Goal: Information Seeking & Learning: Learn about a topic

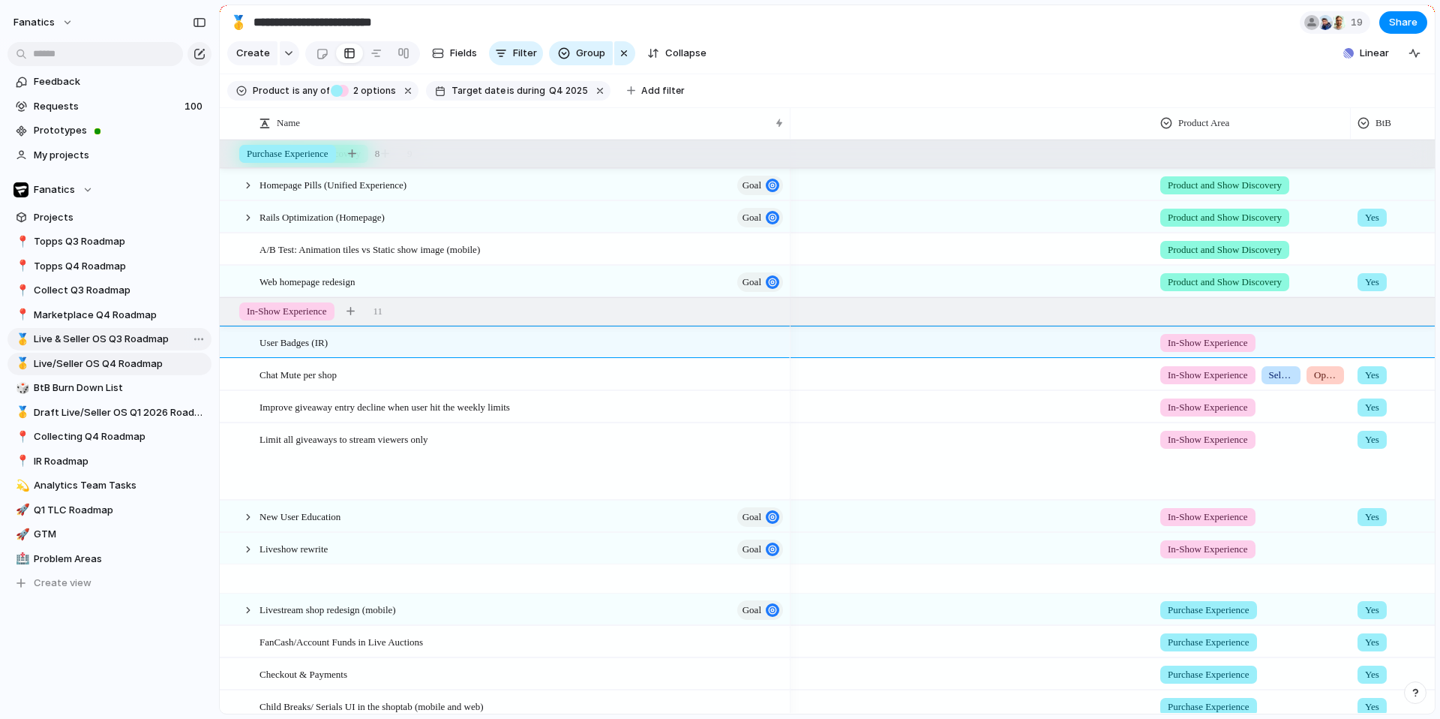
scroll to position [0, 646]
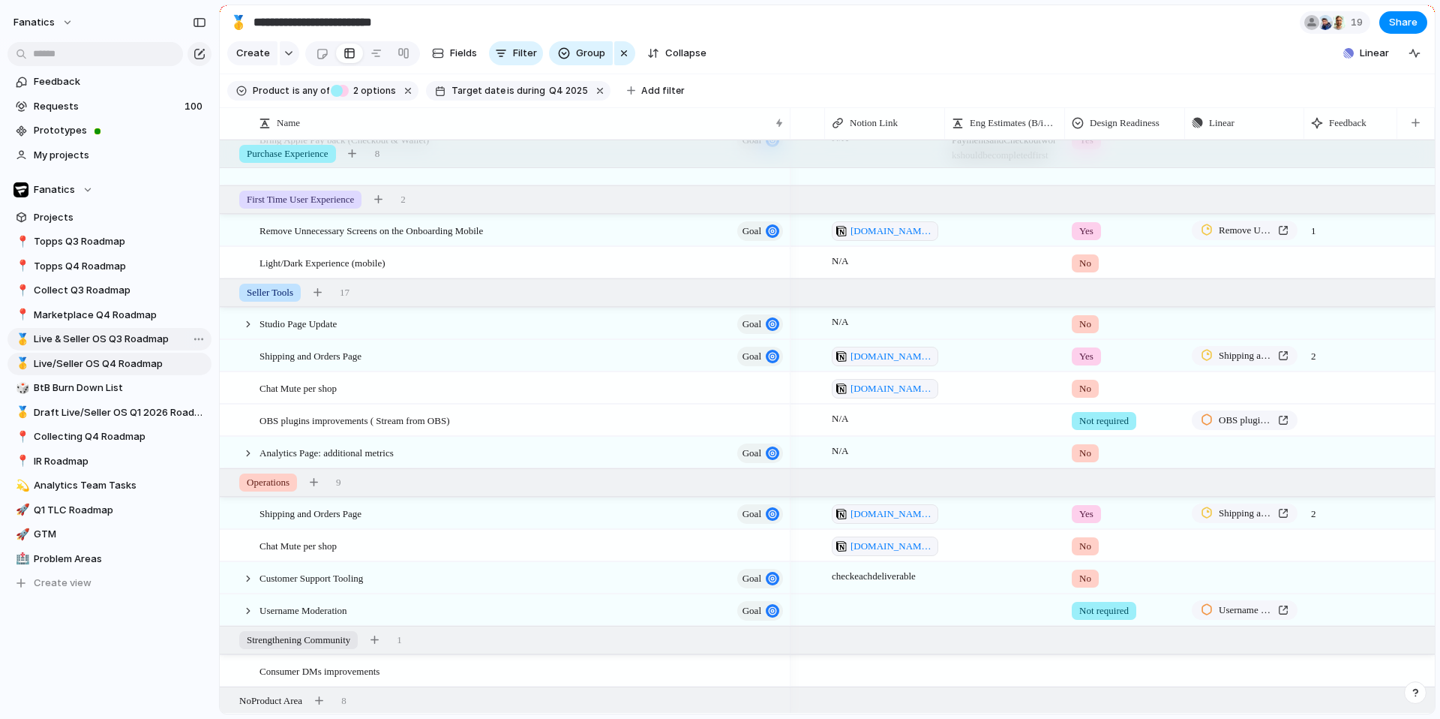
click at [149, 341] on span "Live & Seller OS Q3 Roadmap" at bounding box center [120, 339] width 173 height 15
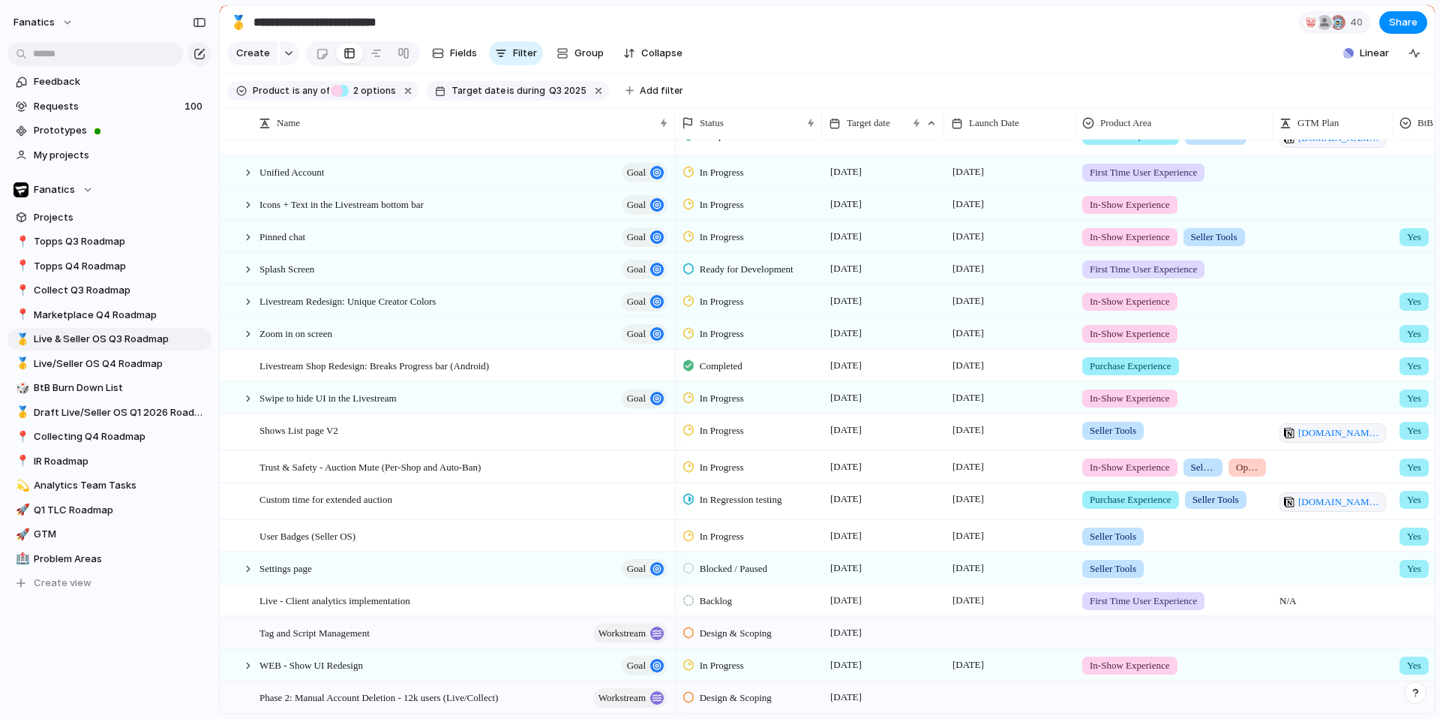
scroll to position [425, 0]
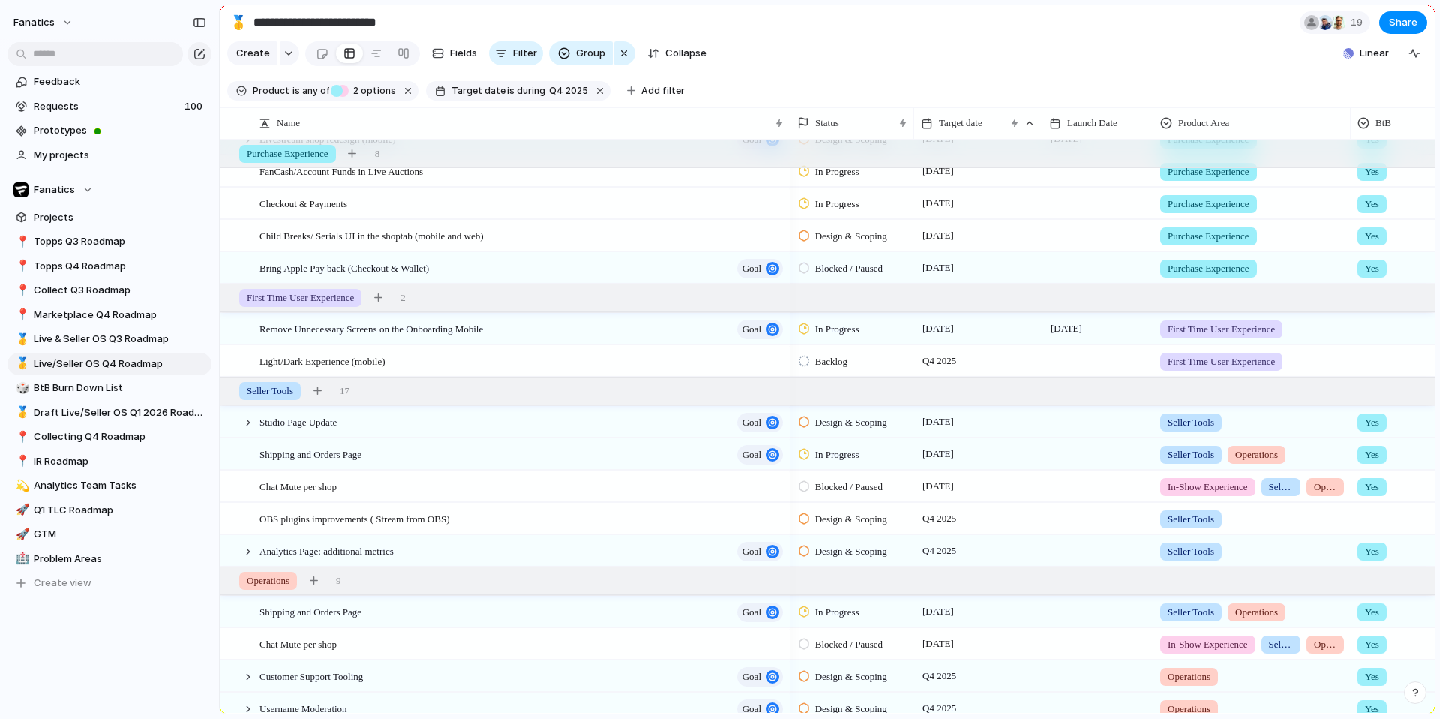
type input "**********"
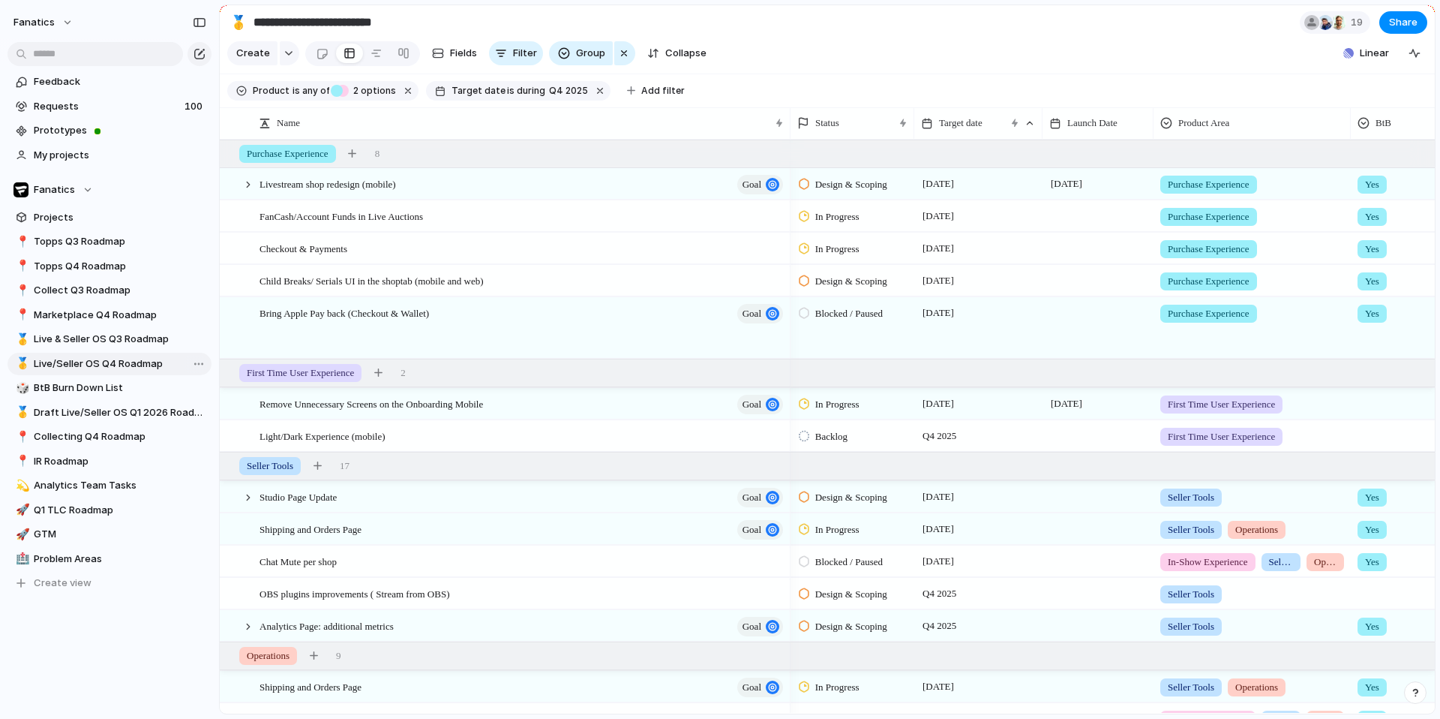
click at [132, 365] on span "Live/Seller OS Q4 Roadmap" at bounding box center [120, 363] width 173 height 15
click at [685, 352] on div "Bring Apple Pay back (Checkout & Wallet) goal" at bounding box center [523, 328] width 526 height 61
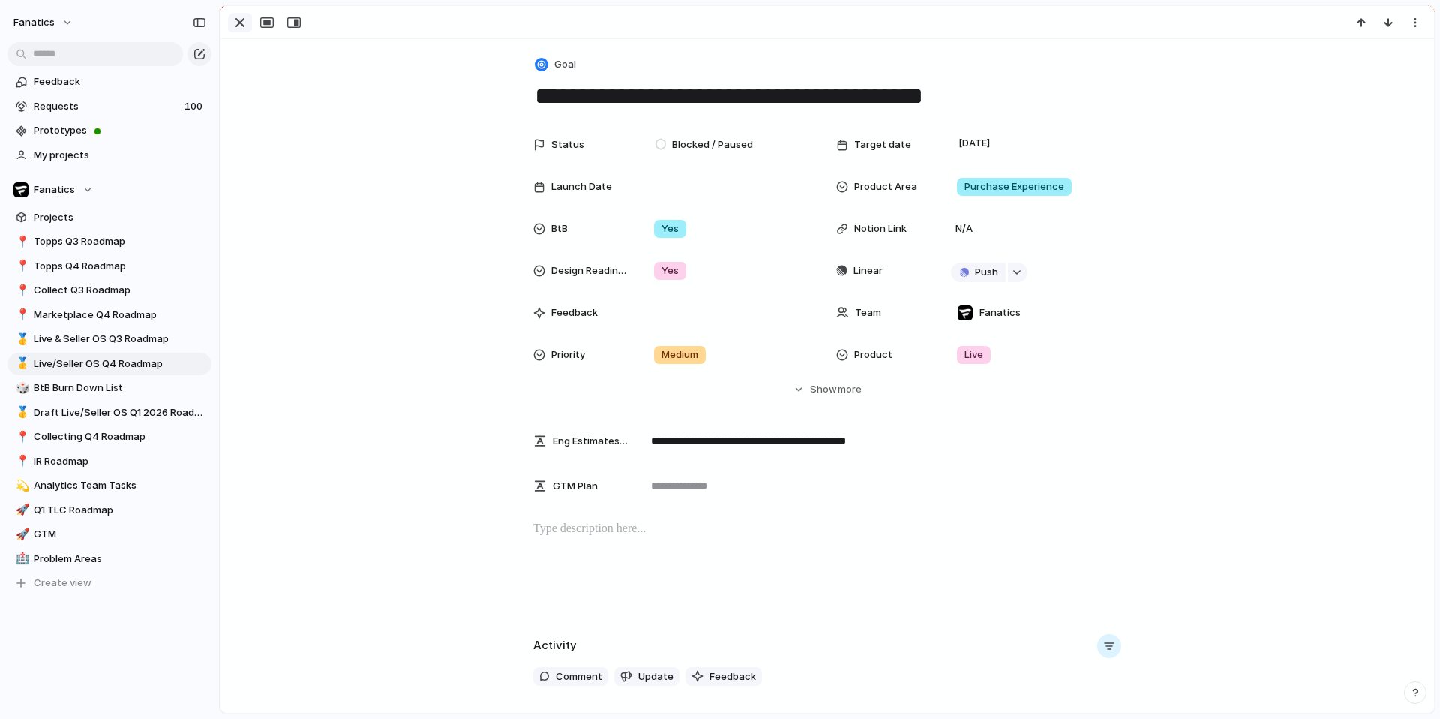
click at [241, 23] on div "button" at bounding box center [240, 23] width 18 height 18
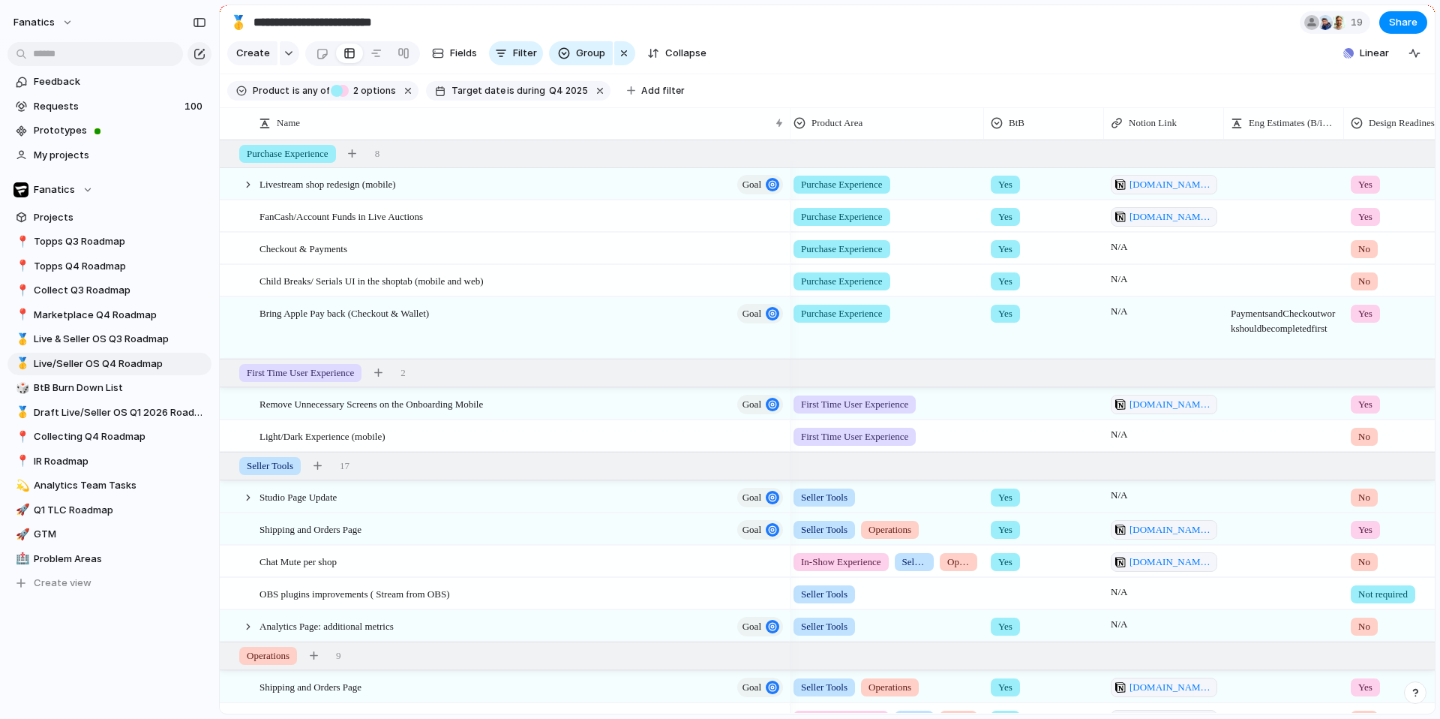
scroll to position [0, 420]
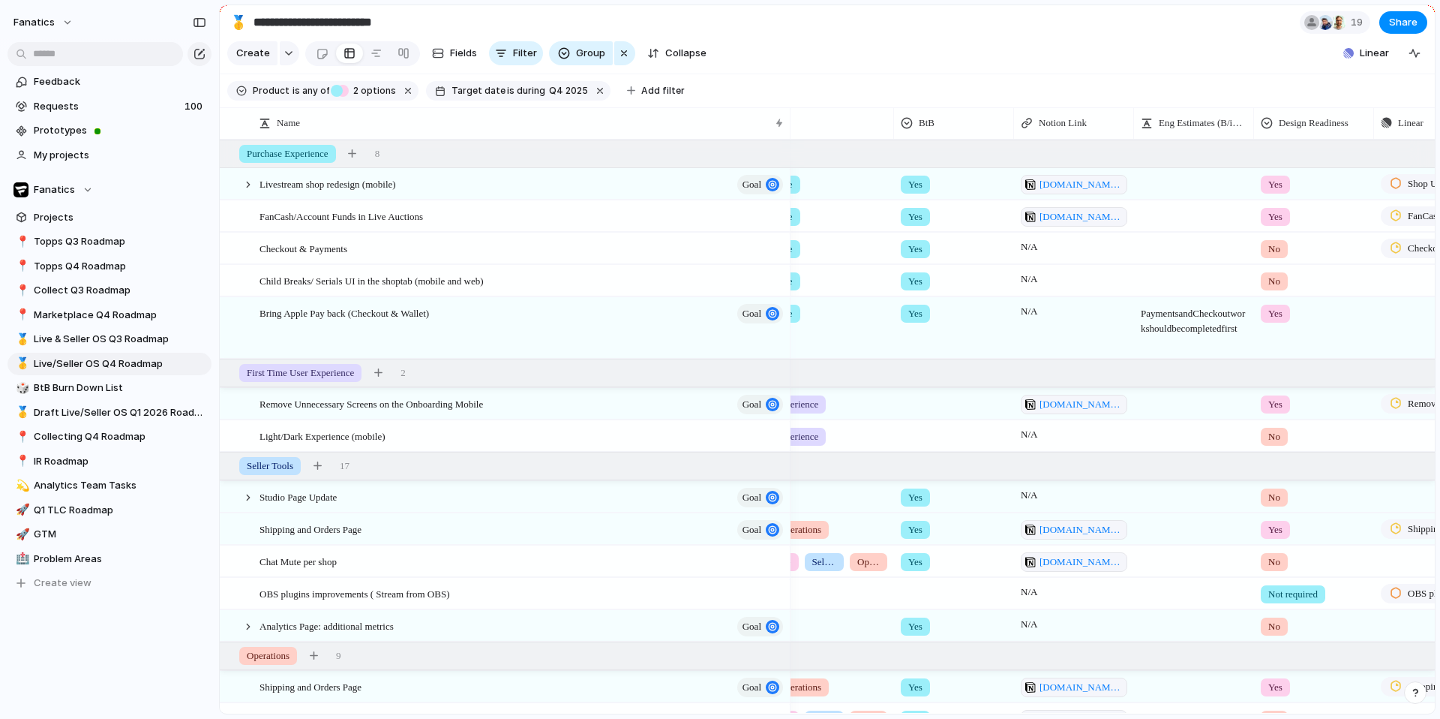
click at [1176, 333] on span "Payments and Checkout work should be completed first" at bounding box center [1194, 317] width 119 height 38
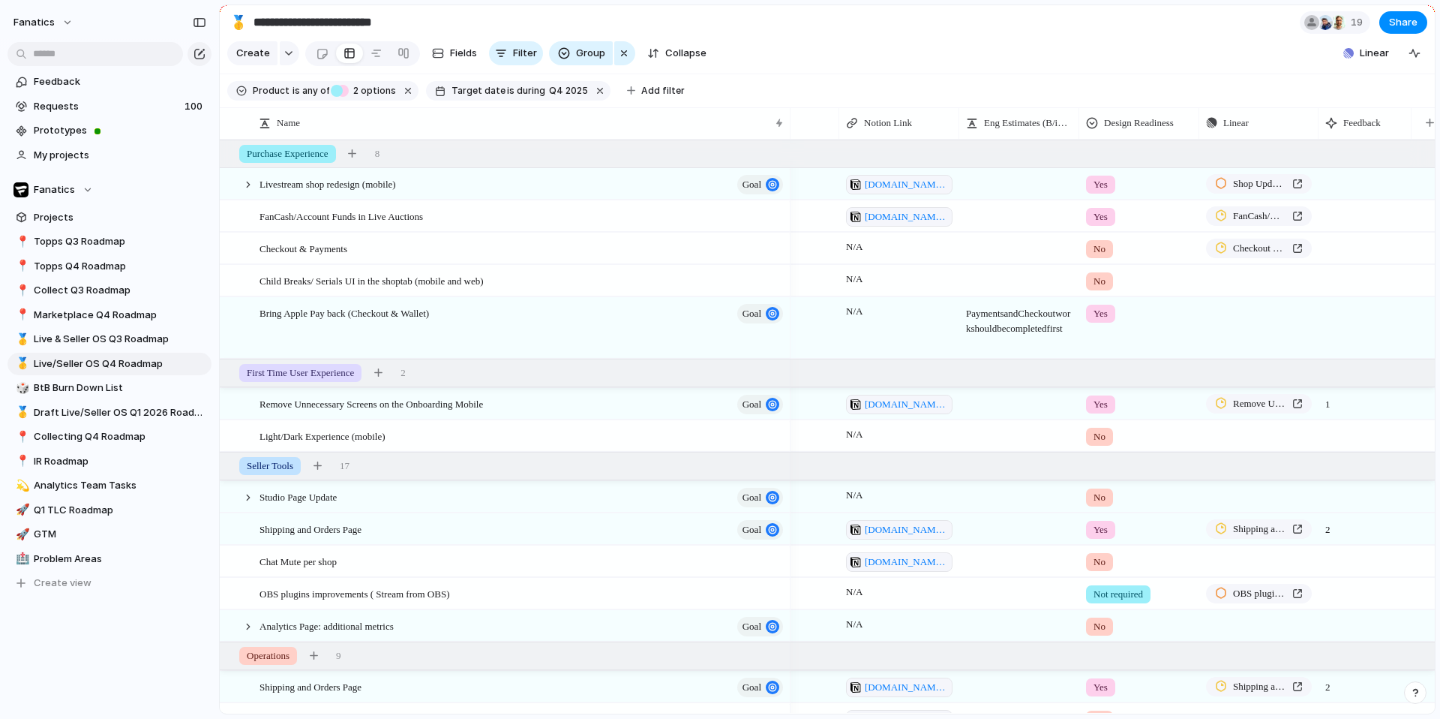
scroll to position [0, 636]
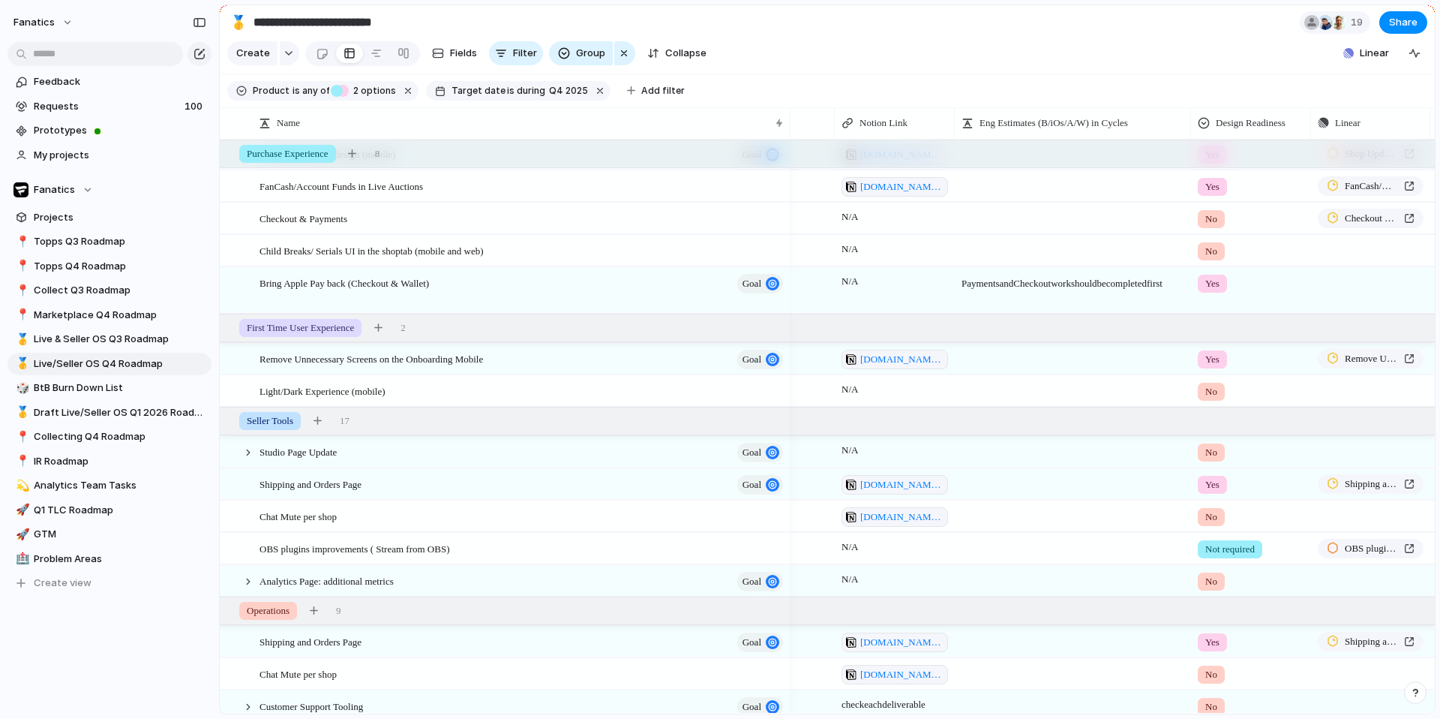
drag, startPoint x: 1073, startPoint y: 122, endPoint x: 1188, endPoint y: 125, distance: 115.5
click at [1188, 125] on div at bounding box center [1191, 123] width 8 height 32
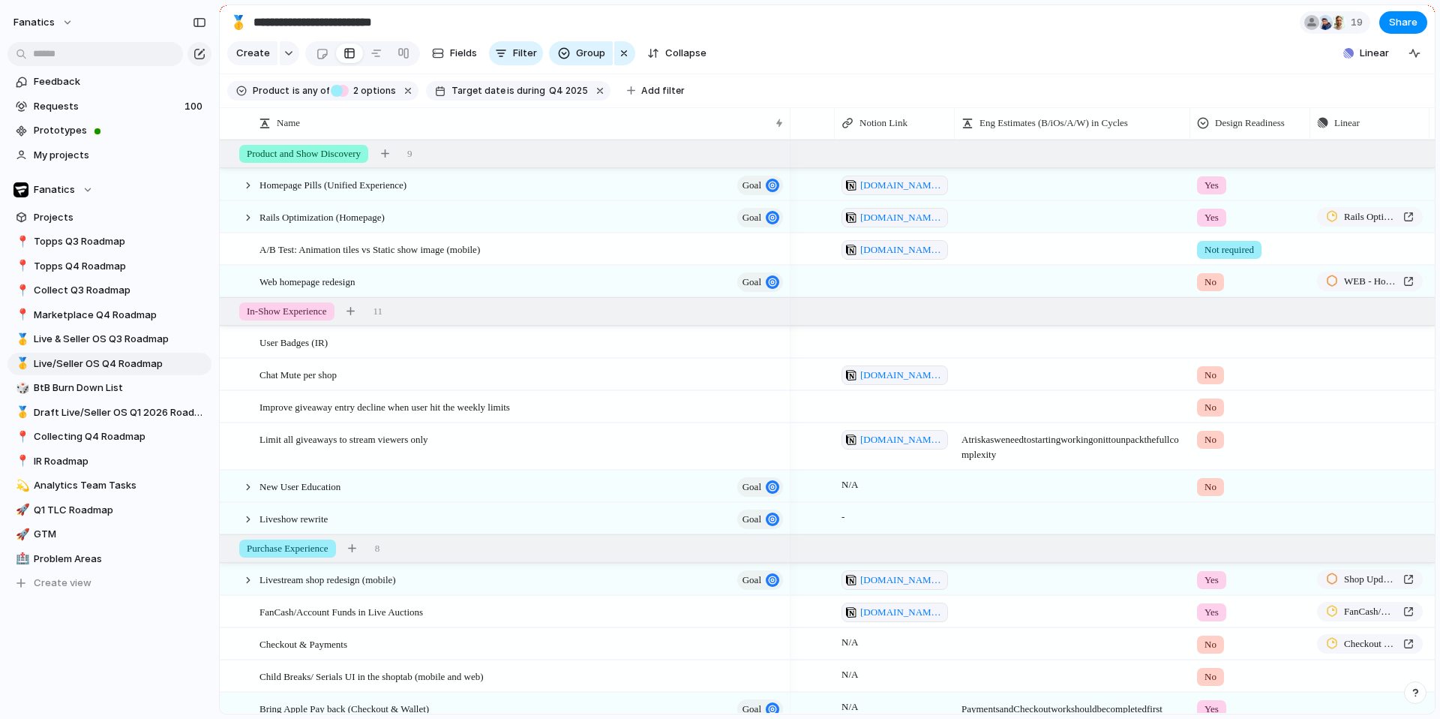
click at [1034, 445] on span "At risk as we need to starting working on it to unpack the full complexity" at bounding box center [1073, 443] width 234 height 38
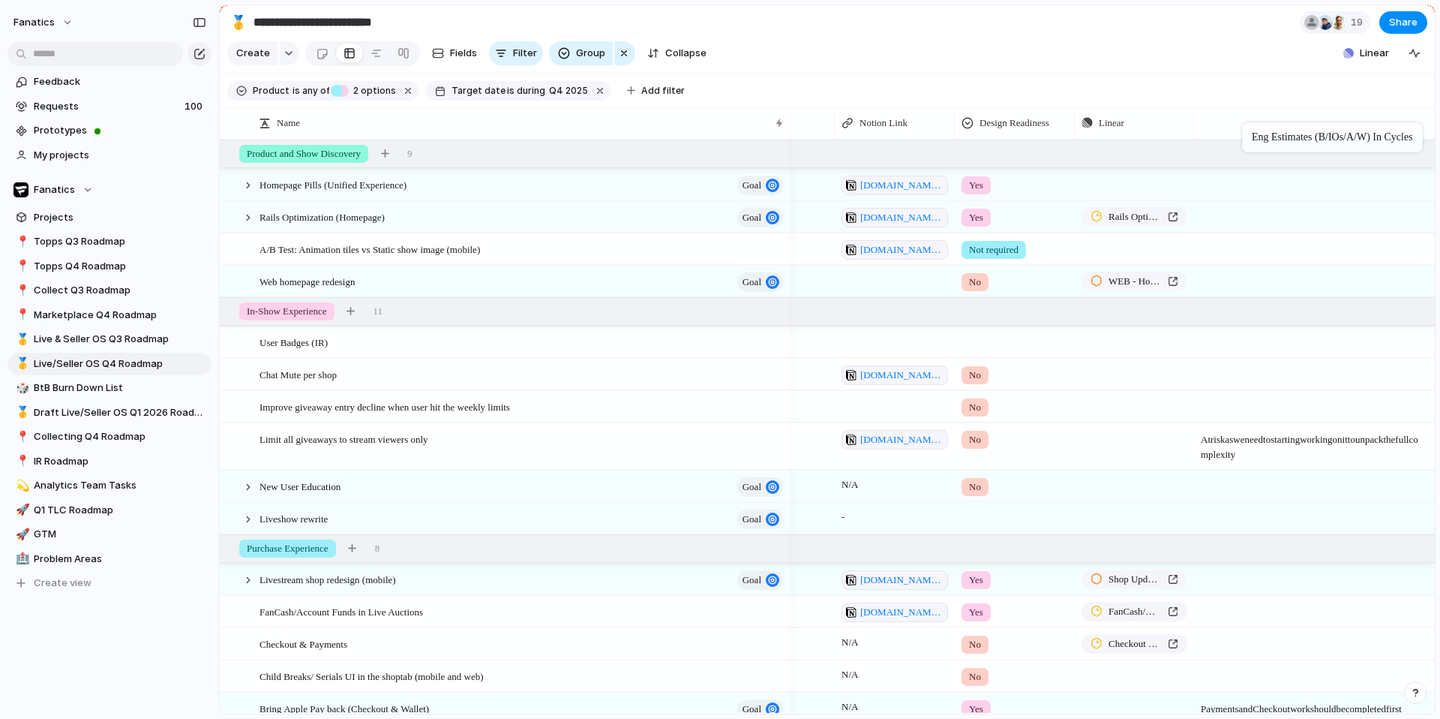
drag, startPoint x: 1051, startPoint y: 125, endPoint x: 1337, endPoint y: 122, distance: 286.5
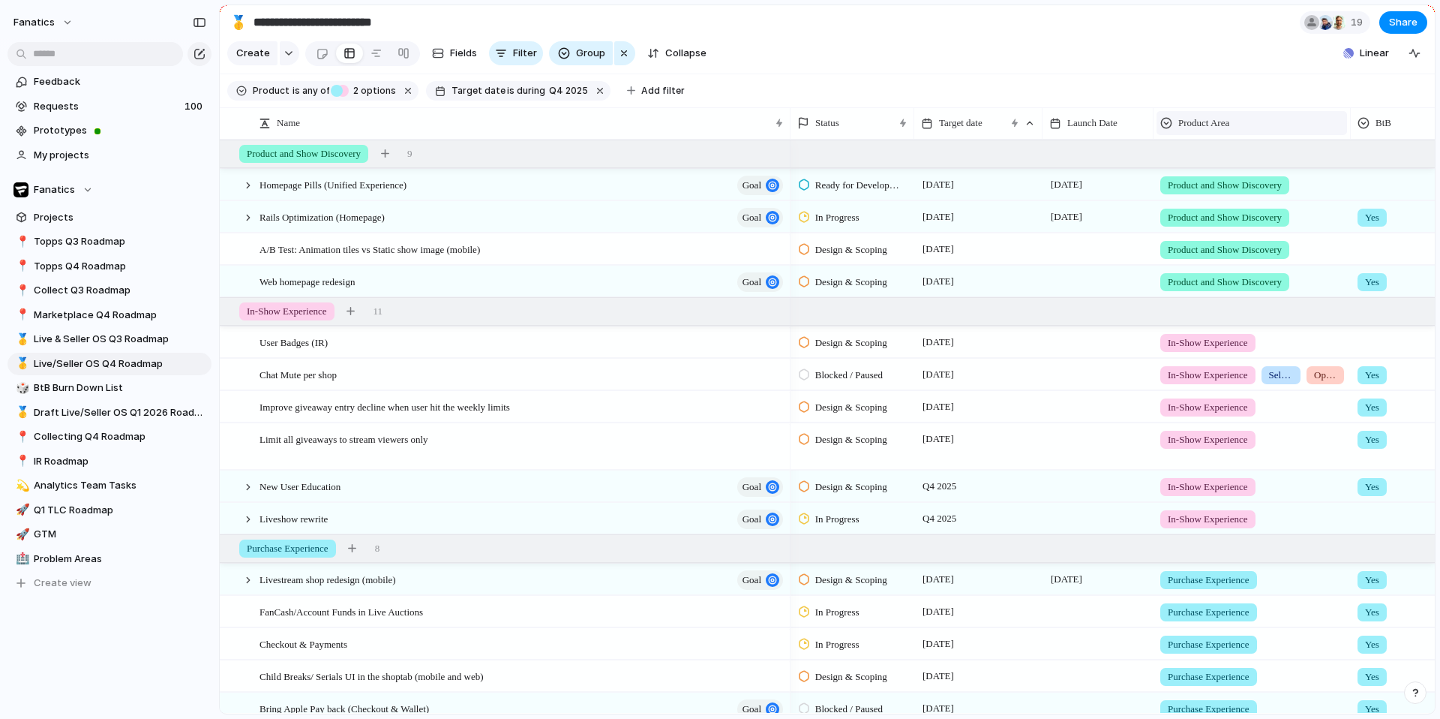
click at [1229, 116] on span "Product Area" at bounding box center [1203, 123] width 51 height 15
click at [1211, 182] on li "Hide" at bounding box center [1215, 181] width 110 height 24
